Goal: Task Accomplishment & Management: Use online tool/utility

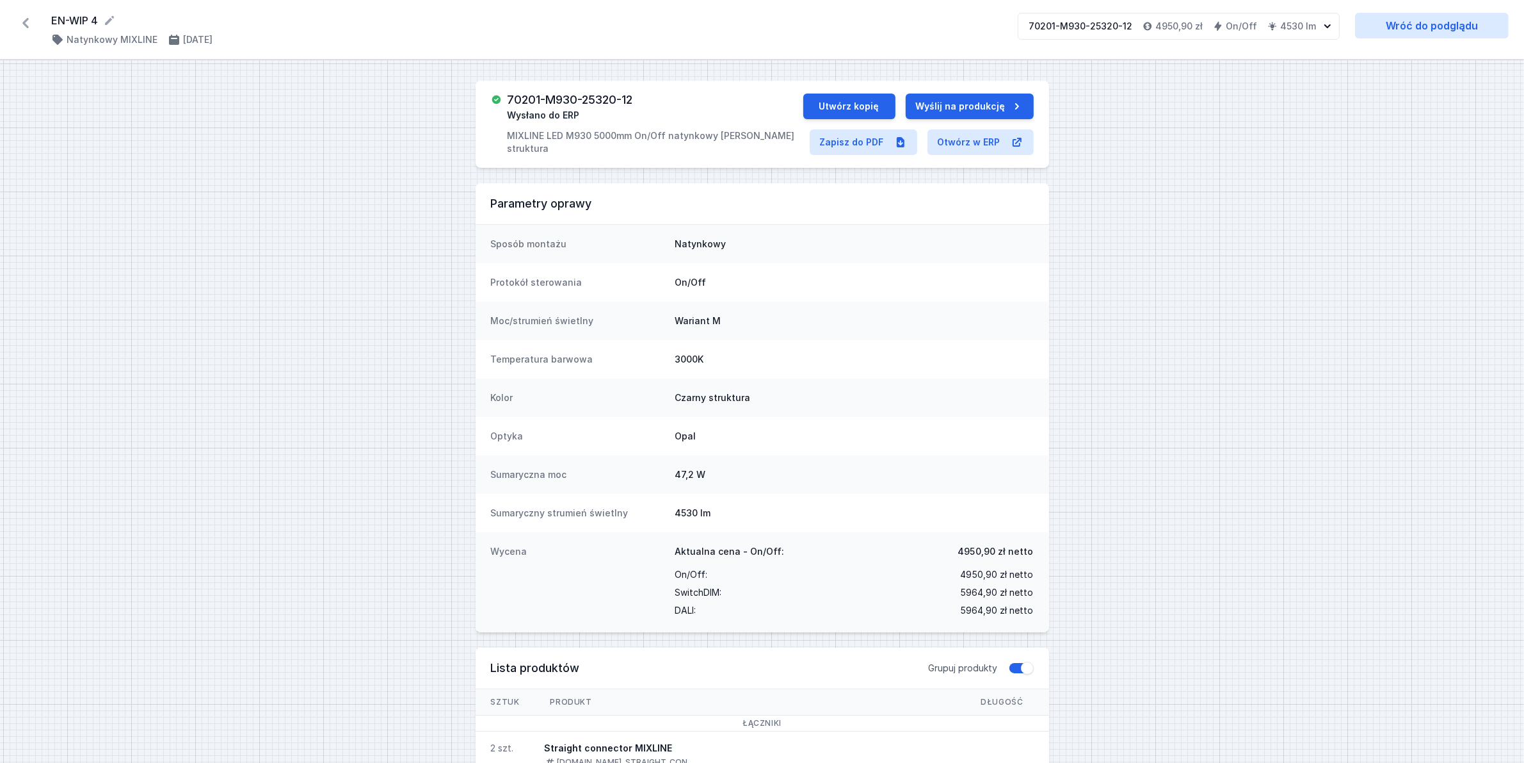
click at [27, 22] on icon at bounding box center [25, 23] width 20 height 20
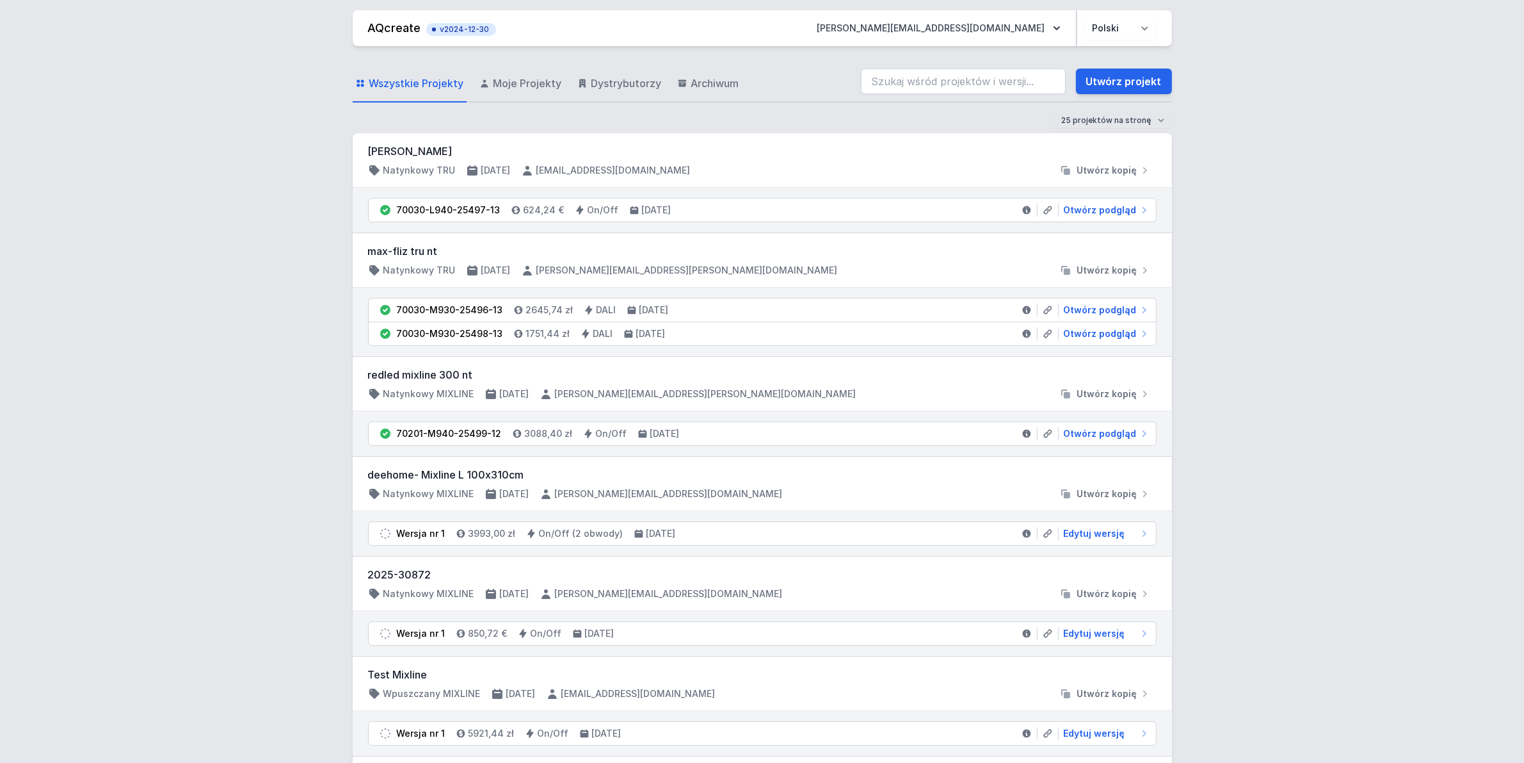
click at [965, 66] on div "Wszystkie Projekty Moje Projekty Dystrybutorzy Archiwum Utwórz projekt" at bounding box center [762, 81] width 819 height 41
click at [964, 83] on input "search" at bounding box center [963, 82] width 205 height 26
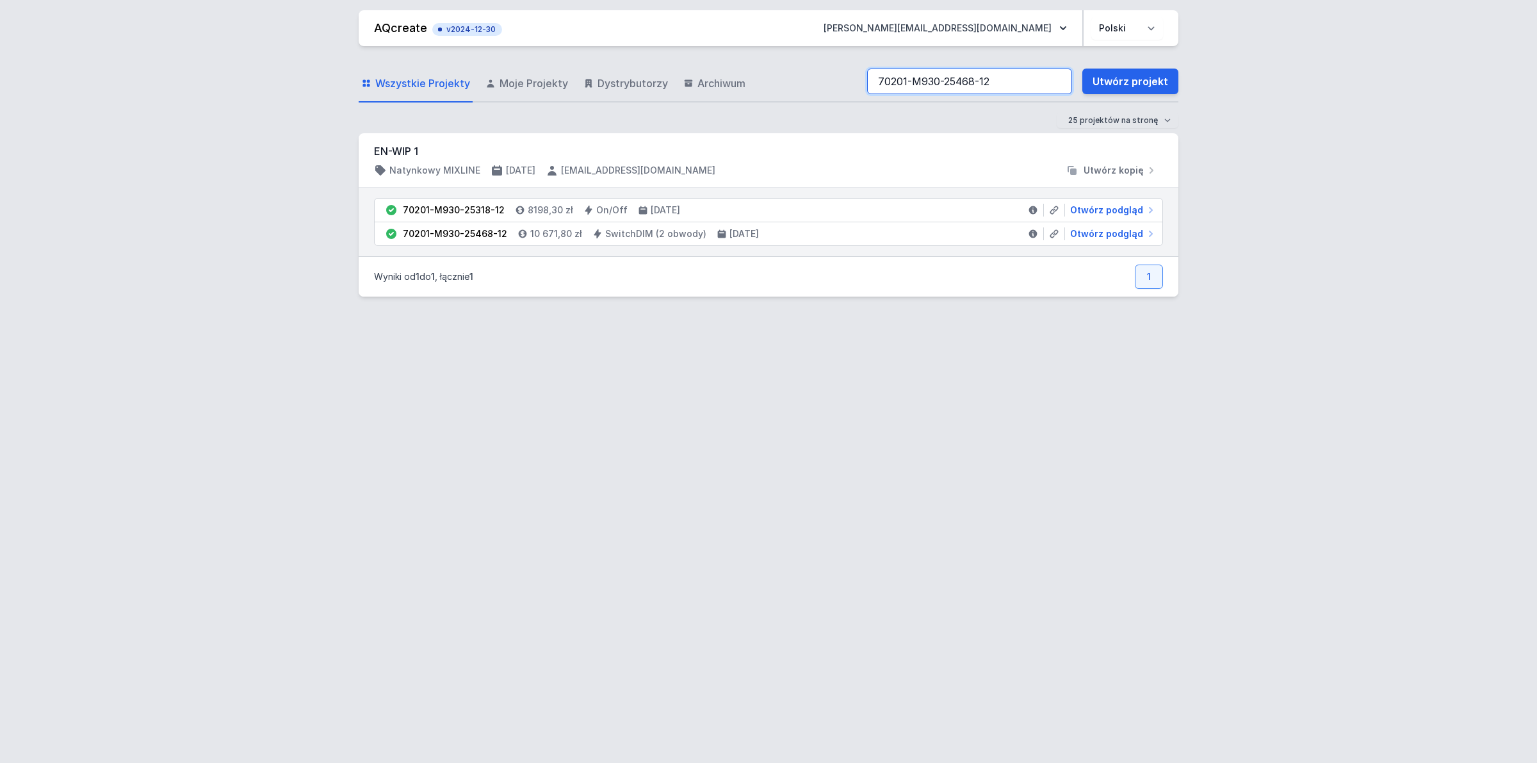
drag, startPoint x: 941, startPoint y: 91, endPoint x: 540, endPoint y: 141, distance: 404.6
click at [540, 141] on div "Wszystkie Projekty Moje Projekty Dystrybutorzy Archiwum 70201-M930-25468-12 Utw…" at bounding box center [768, 399] width 819 height 706
paste input "9"
drag, startPoint x: 1026, startPoint y: 90, endPoint x: 367, endPoint y: 132, distance: 660.8
click at [369, 130] on form "Wszystkie Projekty Moje Projekty Dystrybutorzy Archiwum 70201-M930-25469-12 Utw…" at bounding box center [768, 97] width 819 height 72
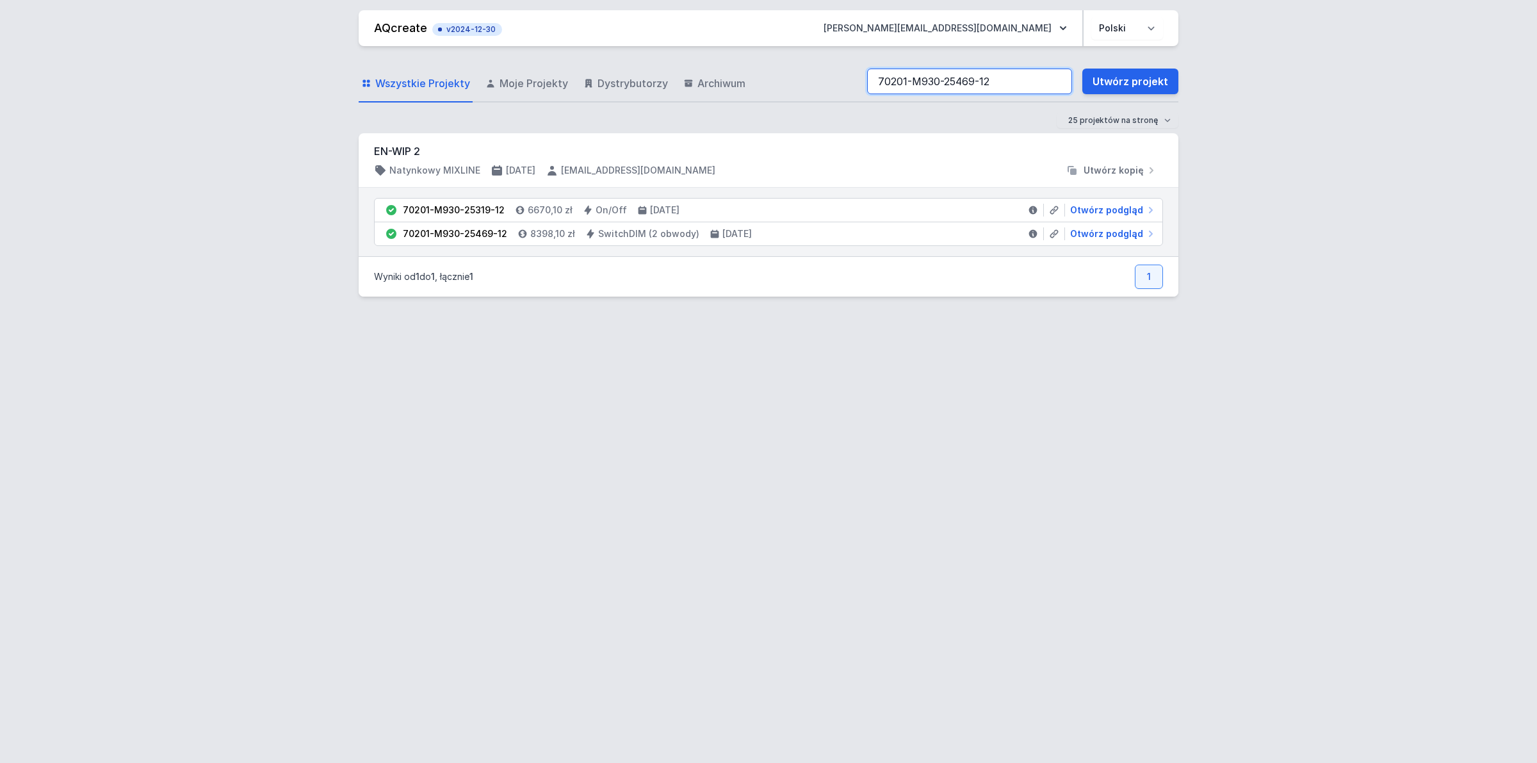
paste input "70"
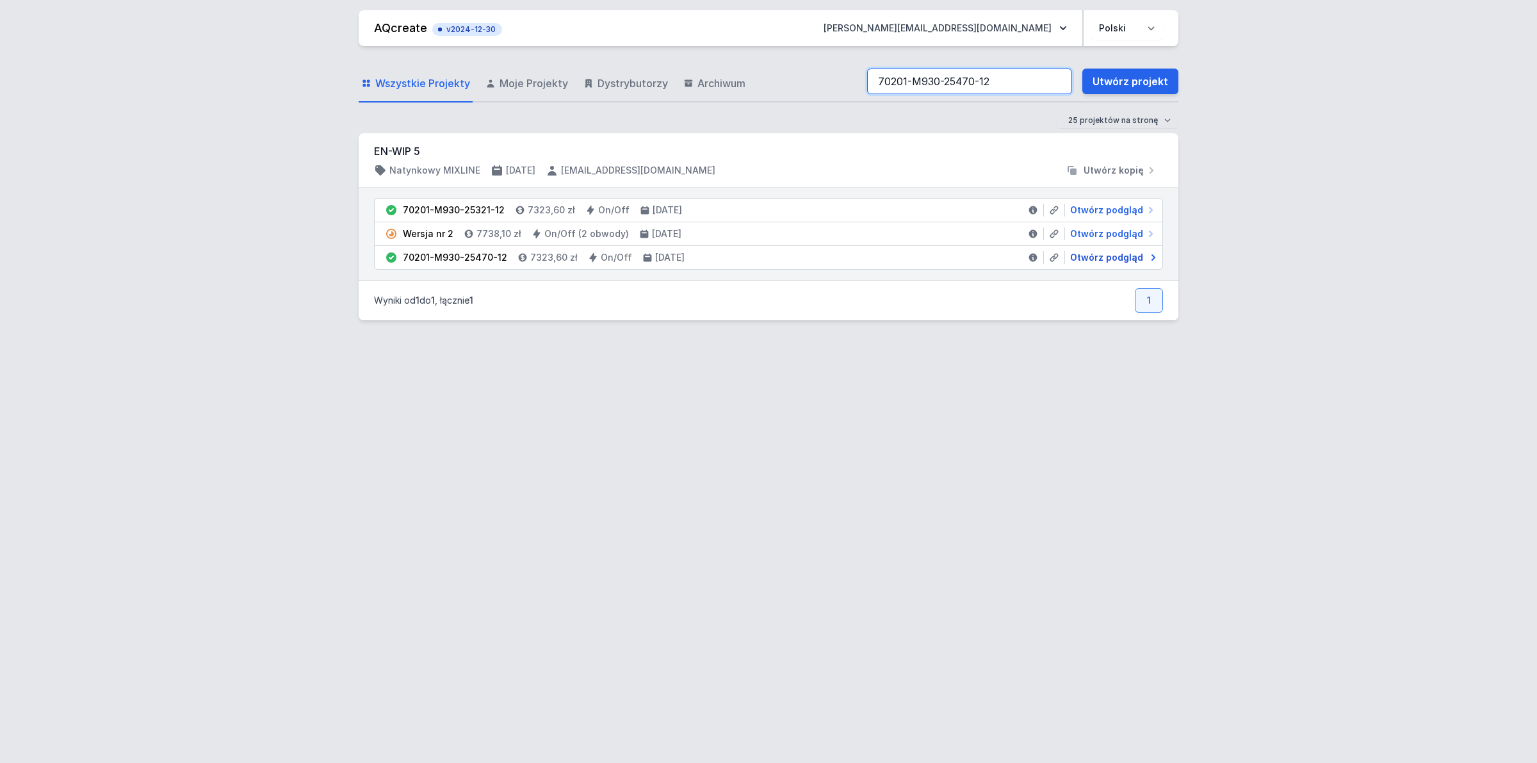
type input "70201-M930-25470-12"
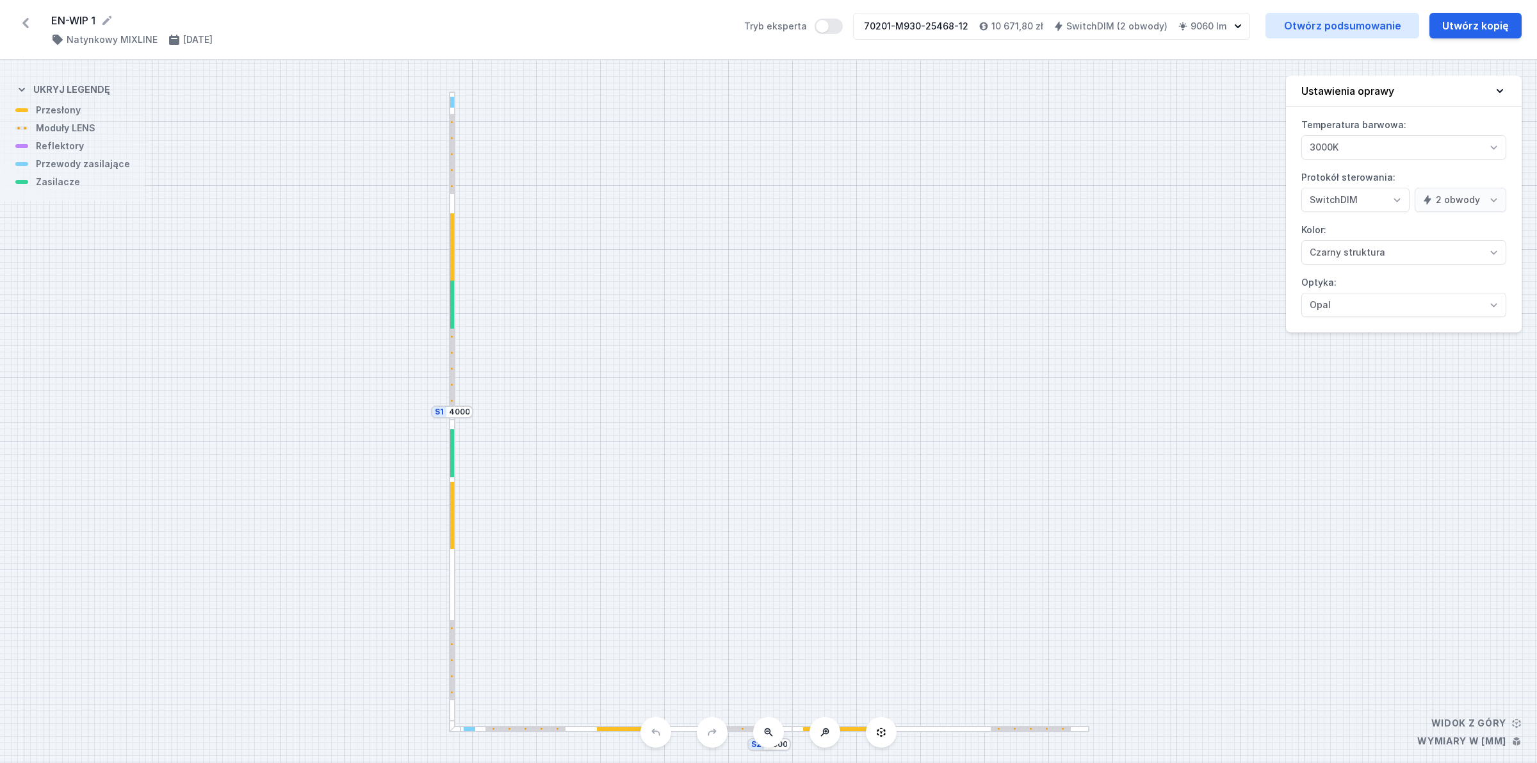
select select "3"
select select "true"
select select "2"
click at [1367, 19] on link "Otwórz podsumowanie" at bounding box center [1342, 26] width 154 height 26
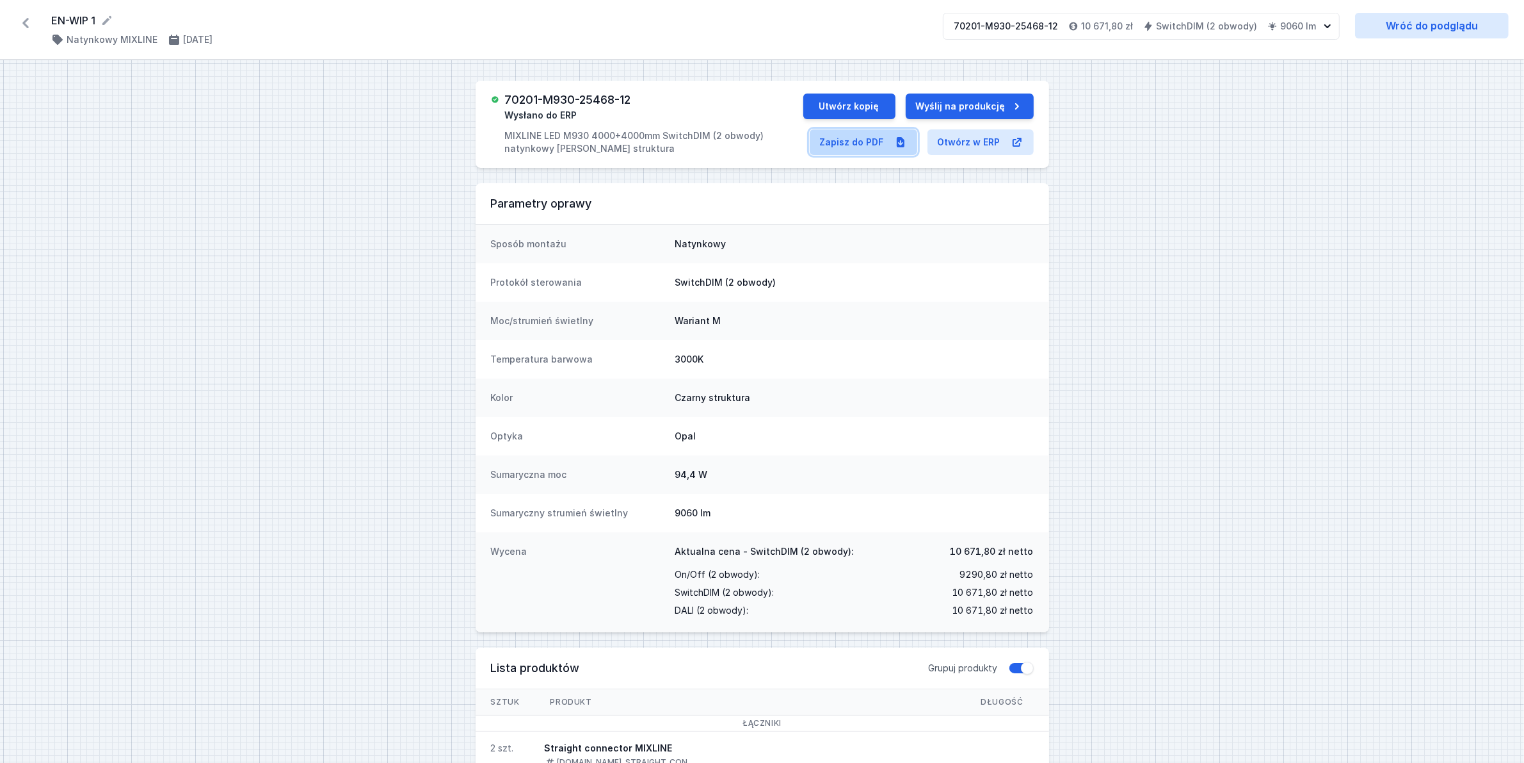
click at [855, 145] on link "Zapisz do PDF" at bounding box center [864, 142] width 108 height 26
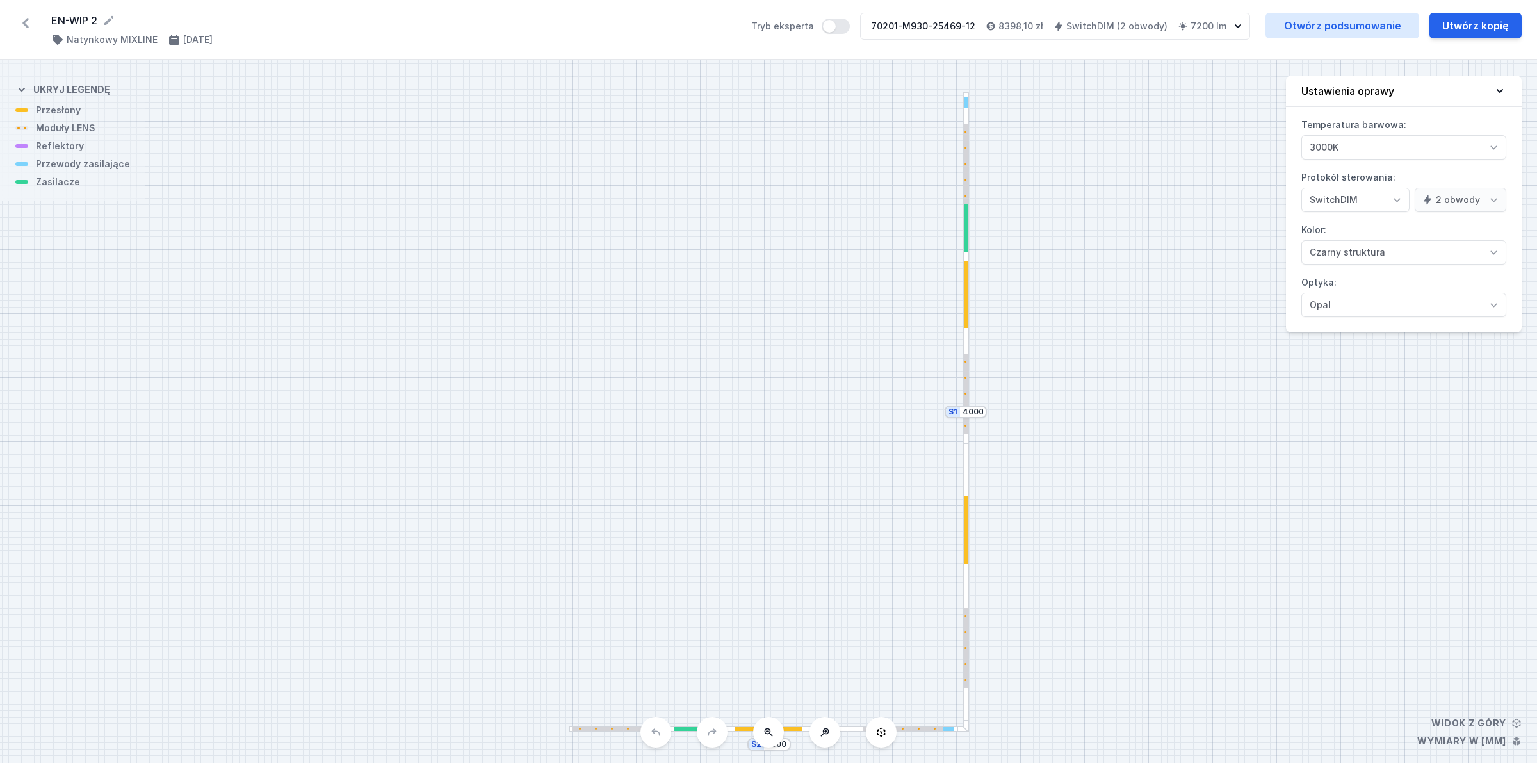
select select "3"
select select "true"
select select "2"
click at [1321, 15] on link "Otwórz podsumowanie" at bounding box center [1342, 26] width 154 height 26
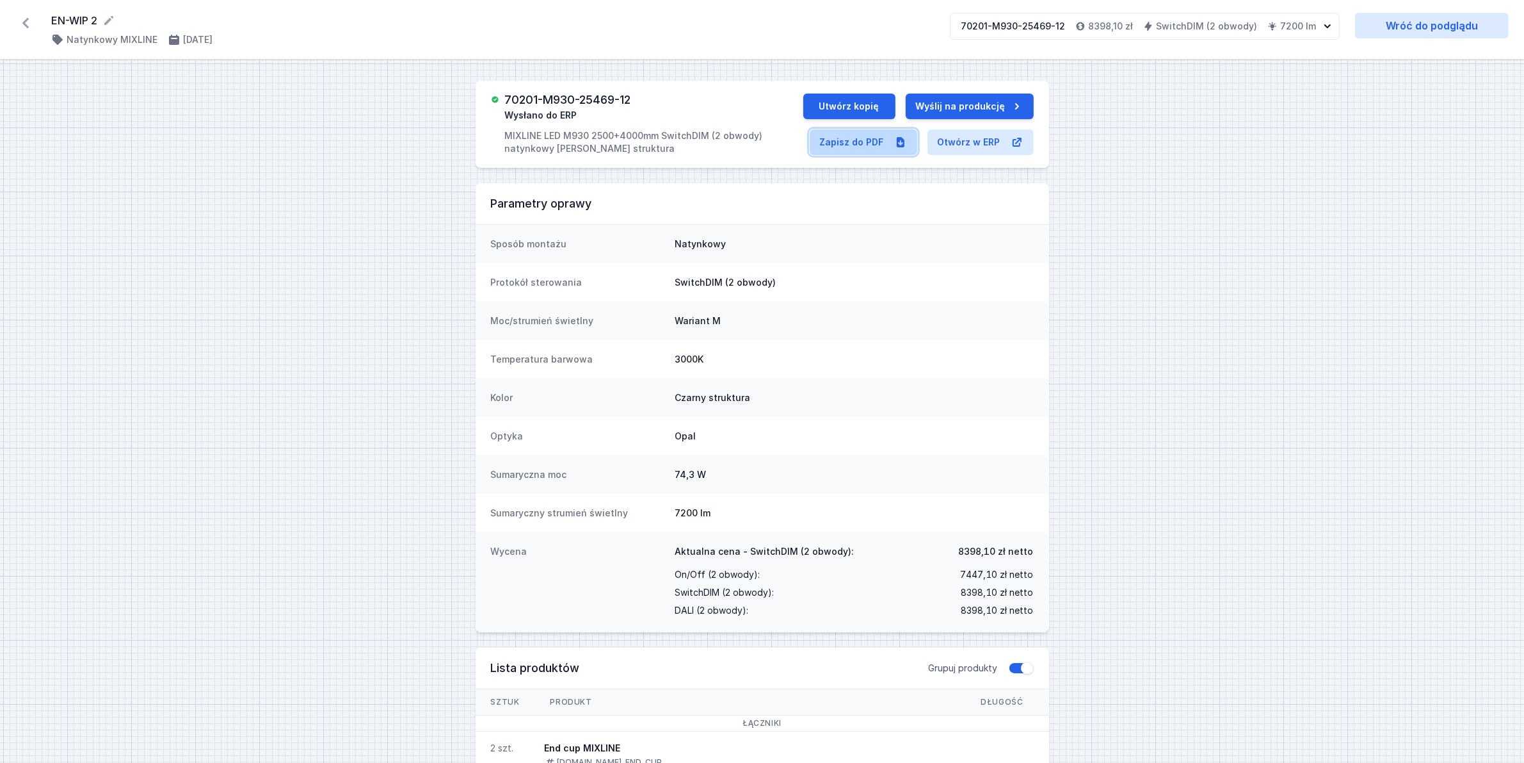
click at [872, 140] on link "Zapisz do PDF" at bounding box center [864, 142] width 108 height 26
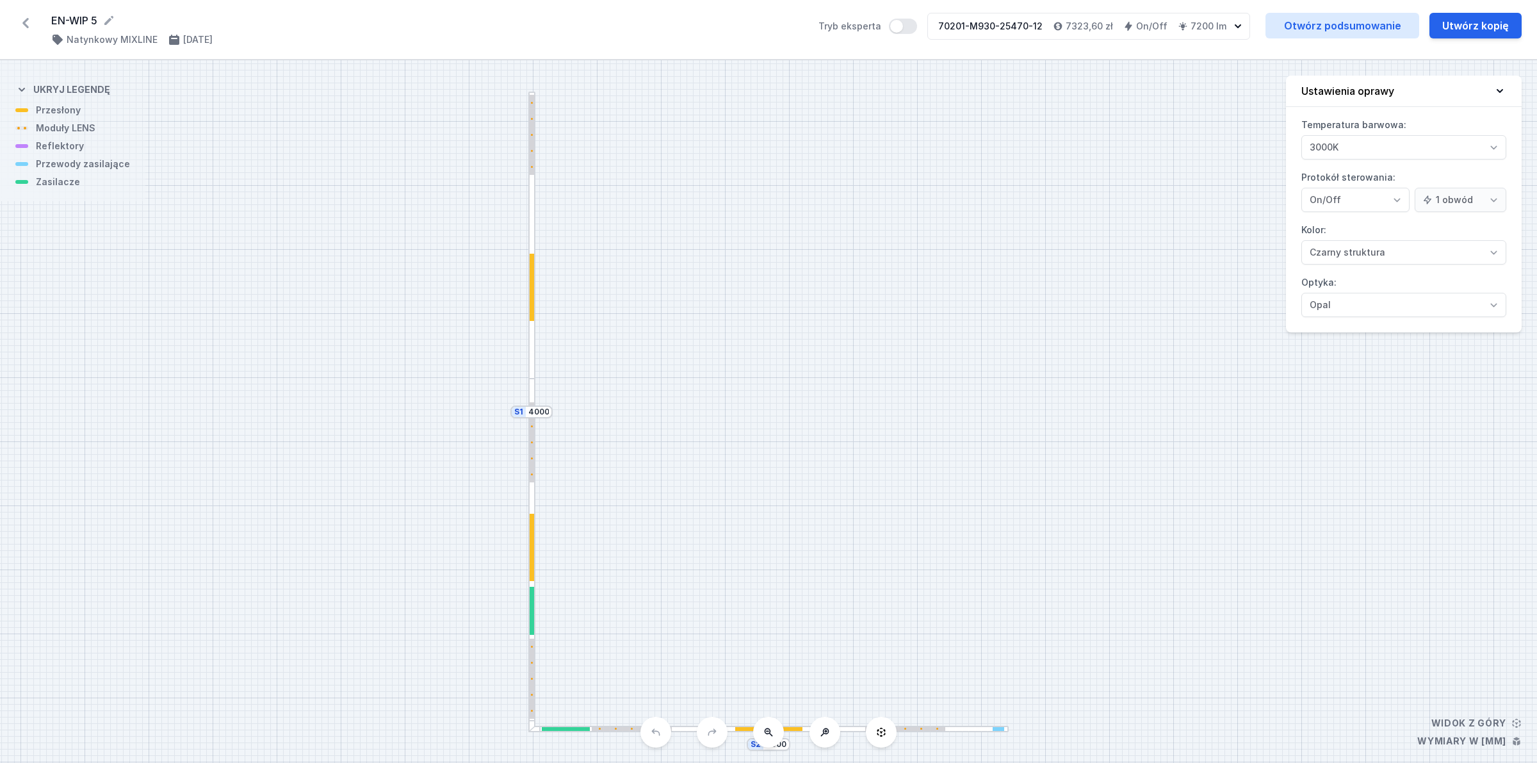
select select "2"
click at [1334, 26] on link "Otwórz podsumowanie" at bounding box center [1342, 26] width 154 height 26
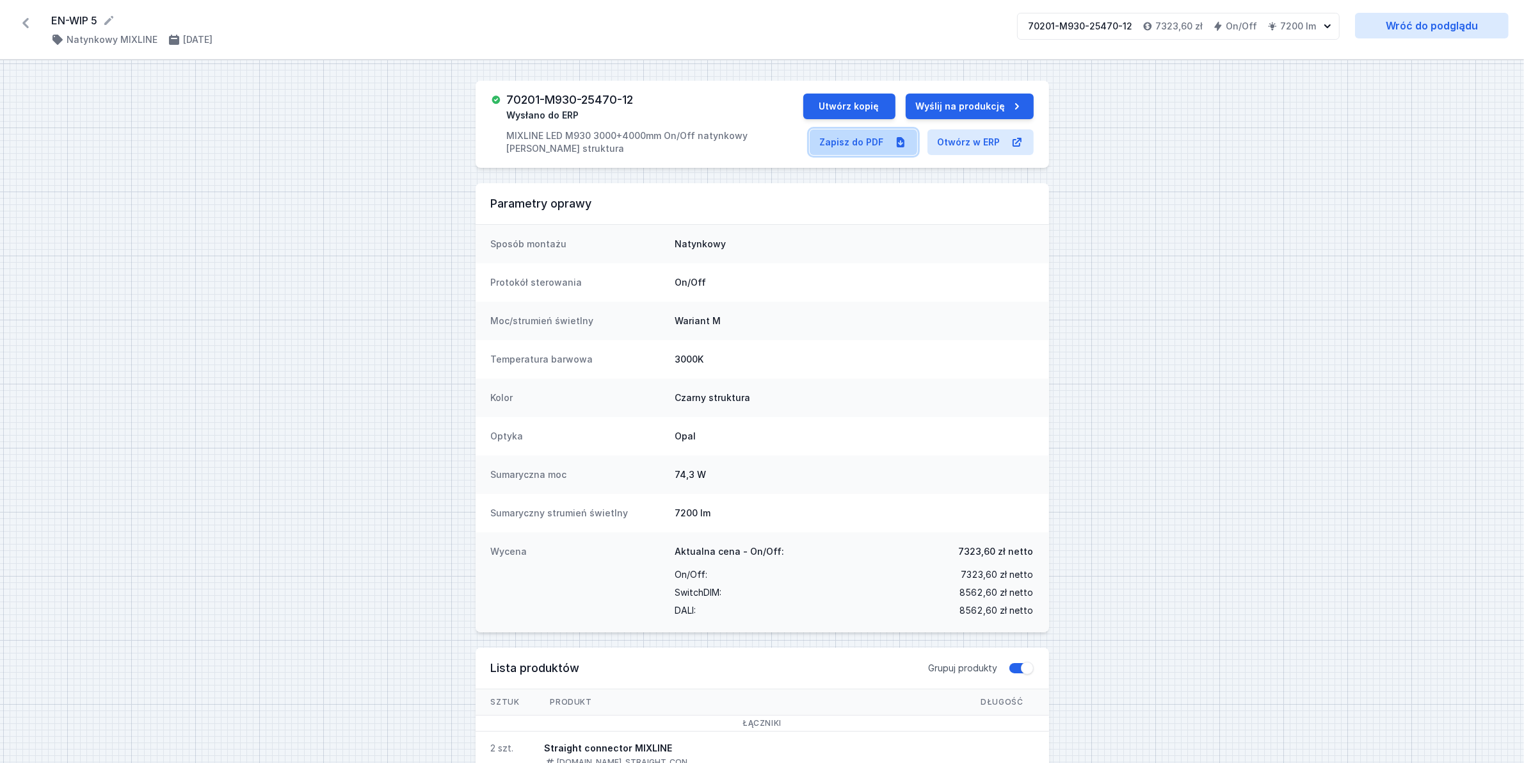
click at [896, 141] on icon at bounding box center [900, 142] width 13 height 13
